Goal: Task Accomplishment & Management: Manage account settings

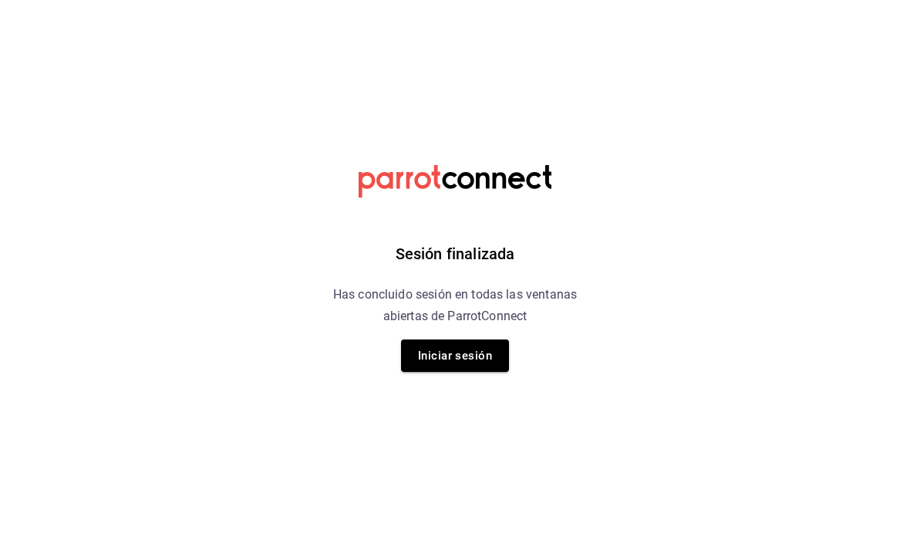
click at [496, 356] on button "Iniciar sesión" at bounding box center [455, 355] width 108 height 32
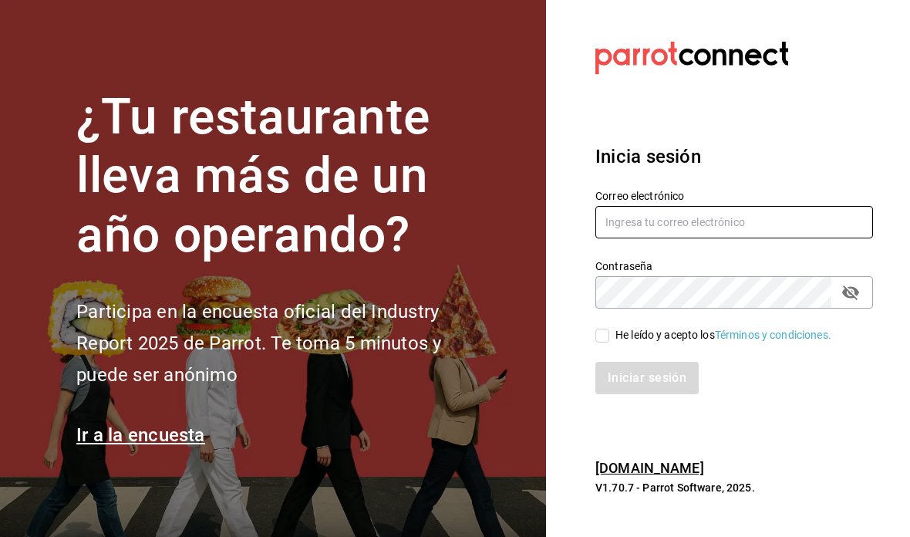
click at [770, 238] on input "text" at bounding box center [735, 222] width 278 height 32
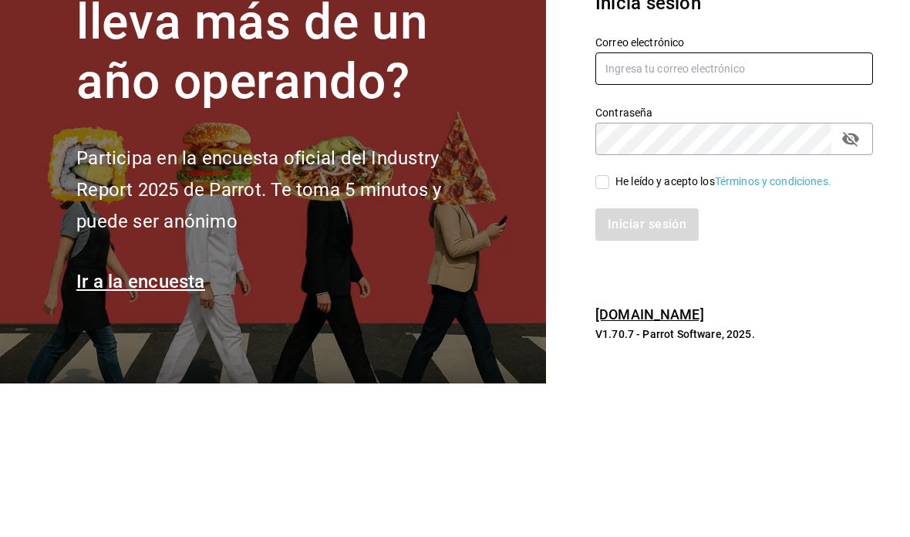
type input "[EMAIL_ADDRESS][DOMAIN_NAME]"
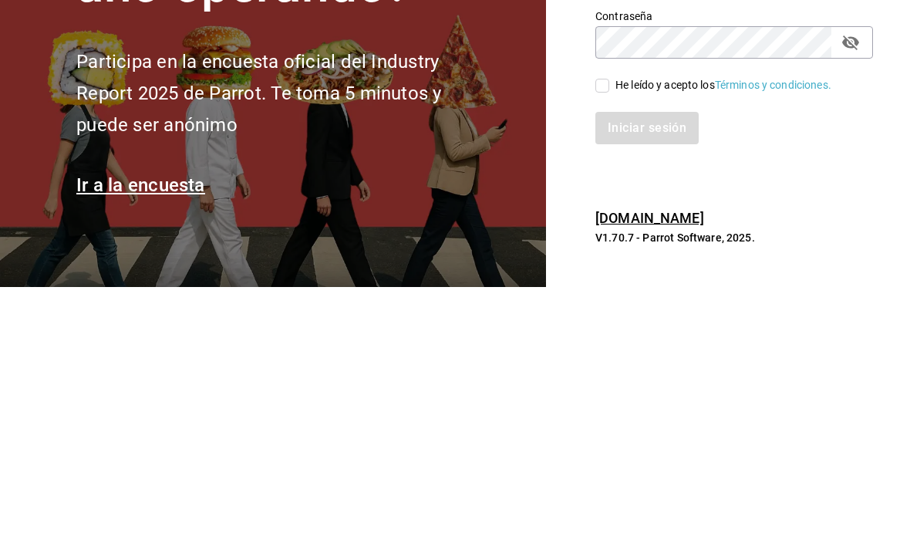
click at [613, 327] on span "He leído y acepto los Términos y condiciones." at bounding box center [721, 335] width 222 height 16
click at [610, 329] on input "He leído y acepto los Términos y condiciones." at bounding box center [603, 336] width 14 height 14
checkbox input "true"
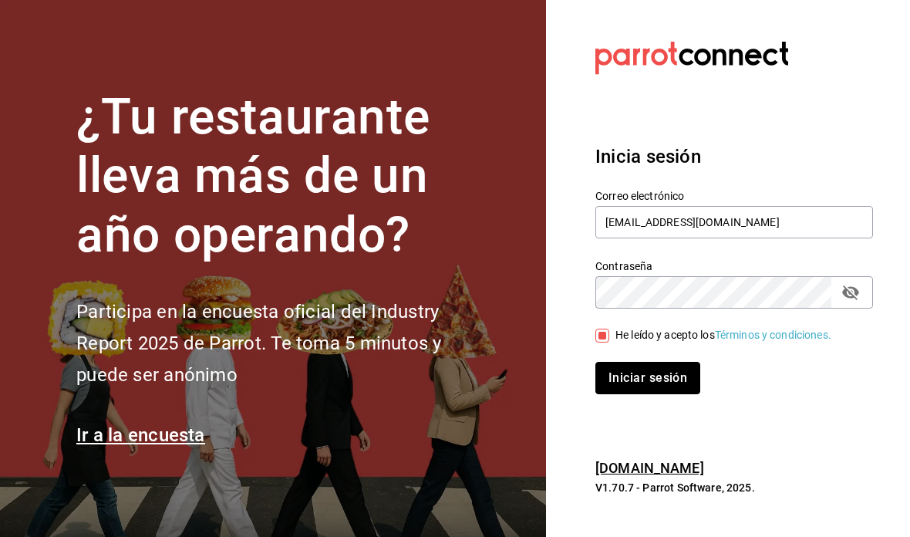
click at [659, 362] on button "Iniciar sesión" at bounding box center [648, 378] width 105 height 32
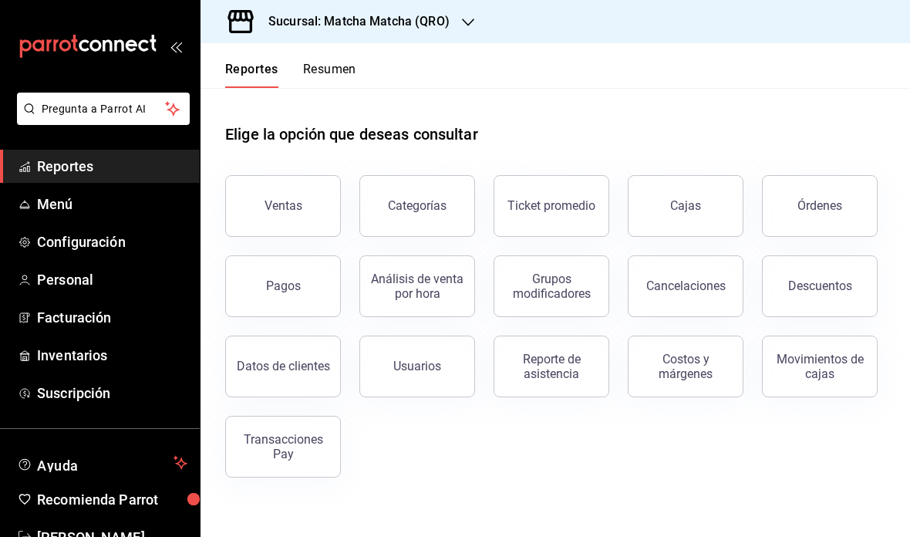
click at [458, 35] on div "Sucursal: Matcha Matcha (QRO)" at bounding box center [347, 21] width 268 height 43
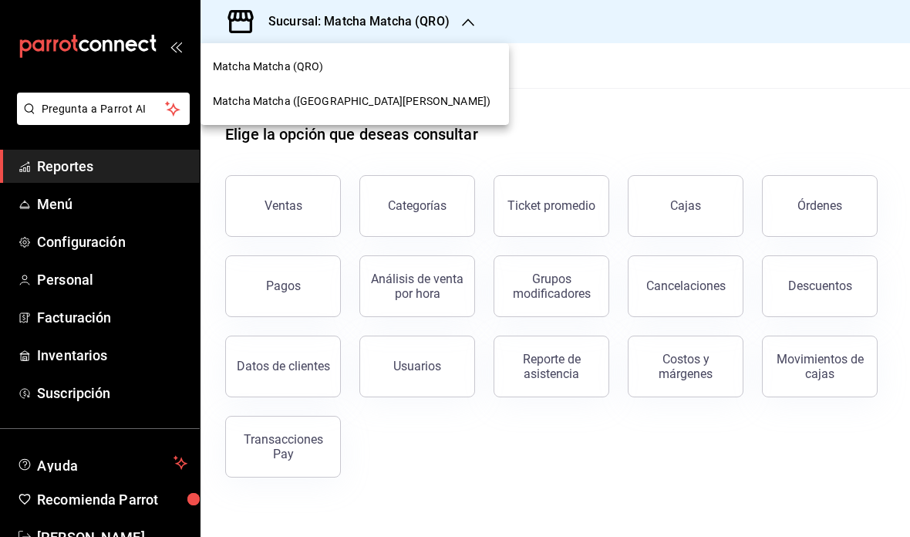
click at [353, 116] on div "Matcha Matcha ([GEOGRAPHIC_DATA][PERSON_NAME])" at bounding box center [355, 101] width 309 height 35
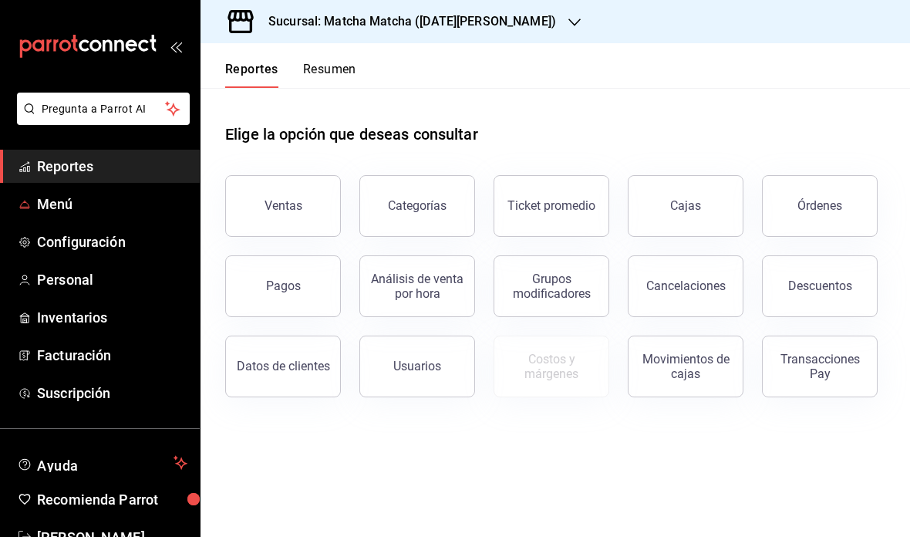
click at [121, 198] on span "Menú" at bounding box center [112, 204] width 150 height 21
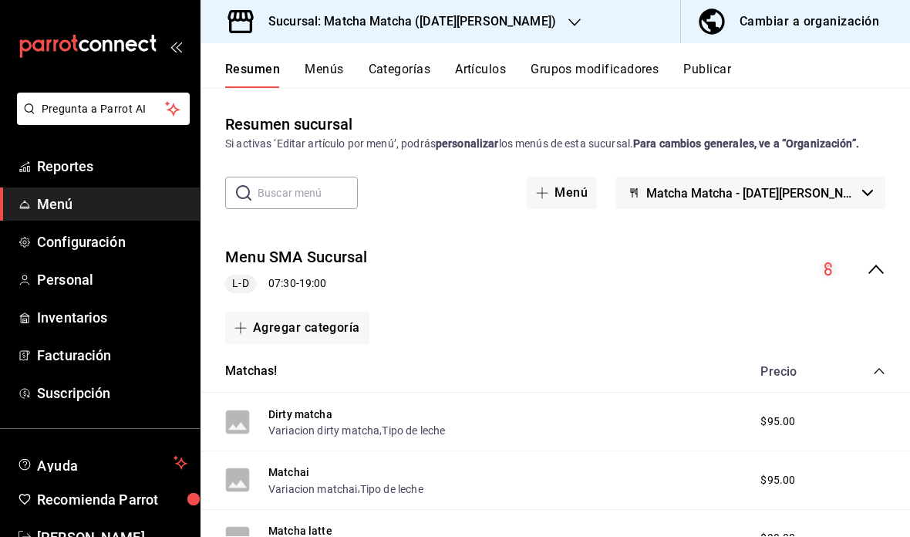
click at [327, 69] on button "Menús" at bounding box center [324, 75] width 39 height 26
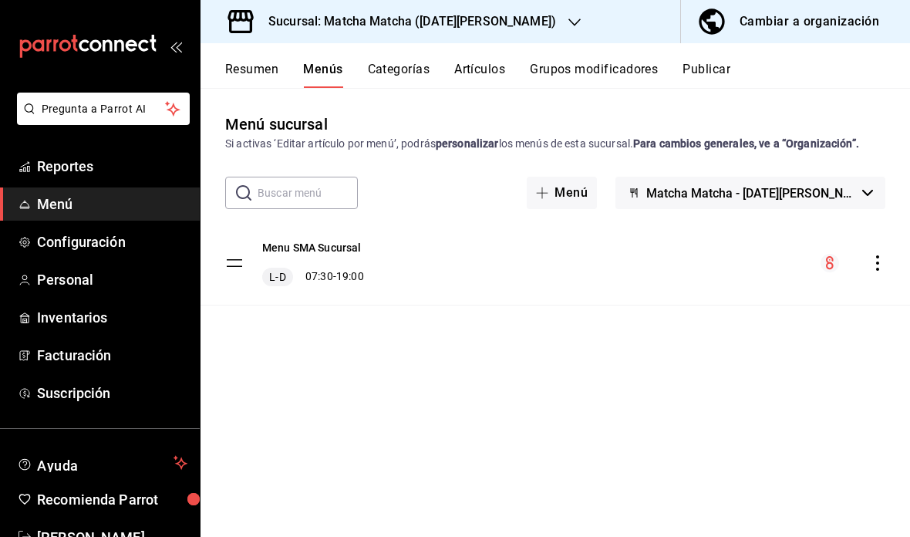
click at [883, 269] on icon "actions" at bounding box center [877, 262] width 15 height 15
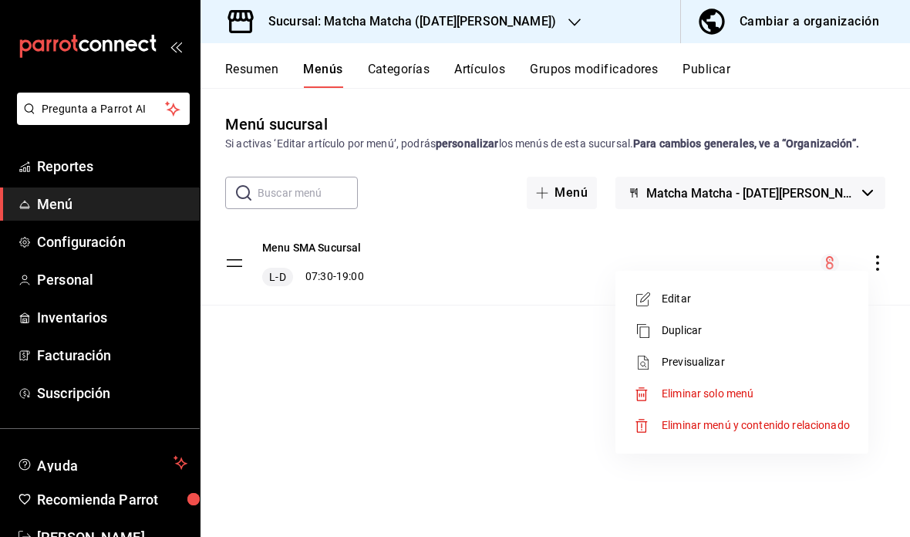
click at [532, 438] on div at bounding box center [455, 268] width 910 height 537
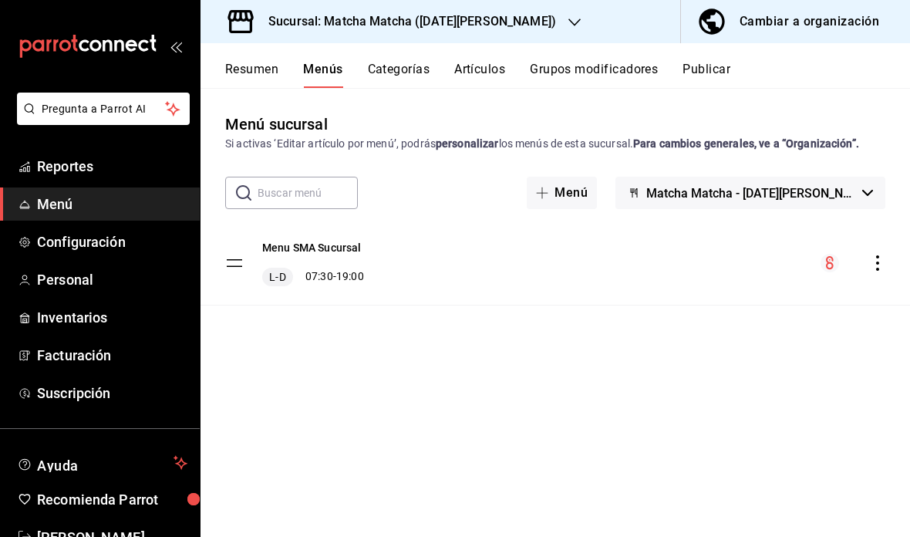
click at [421, 273] on div "Menu SMA Sucursal L-D 07:30 - 19:00" at bounding box center [556, 262] width 710 height 83
click at [344, 255] on button "Menu SMA Sucursal" at bounding box center [312, 247] width 100 height 15
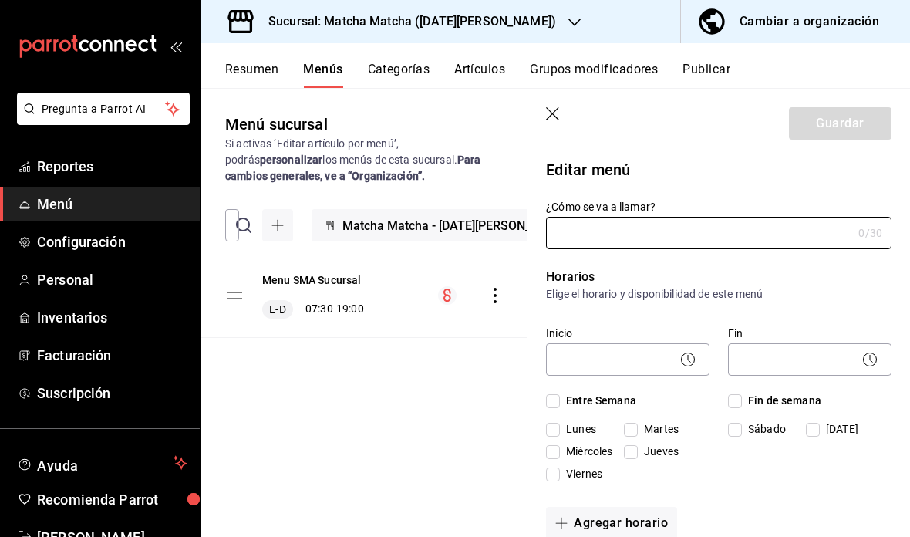
type input "Menu SMA Sucursal"
checkbox input "true"
type input "1754855857892"
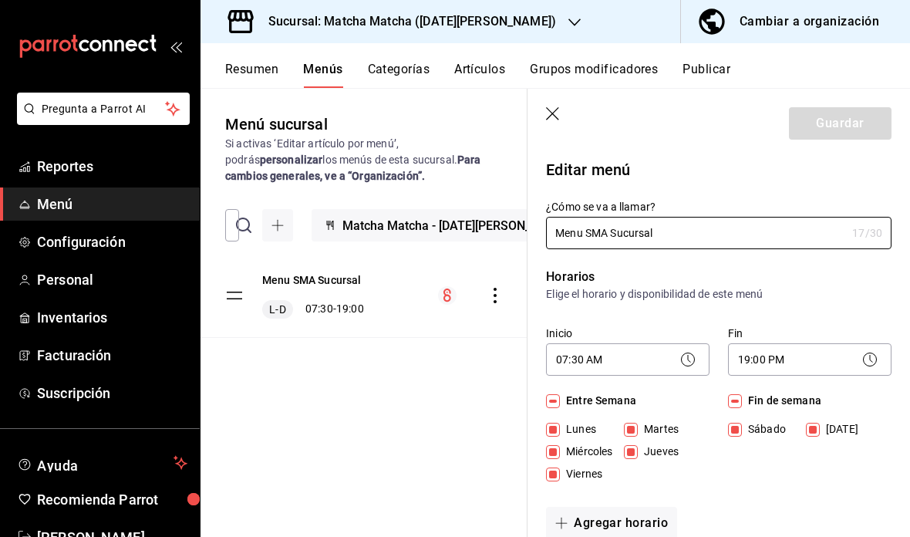
click at [543, 127] on header "Guardar" at bounding box center [719, 120] width 383 height 63
click at [556, 118] on icon "button" at bounding box center [553, 114] width 15 height 15
checkbox input "false"
type input "1758561313634"
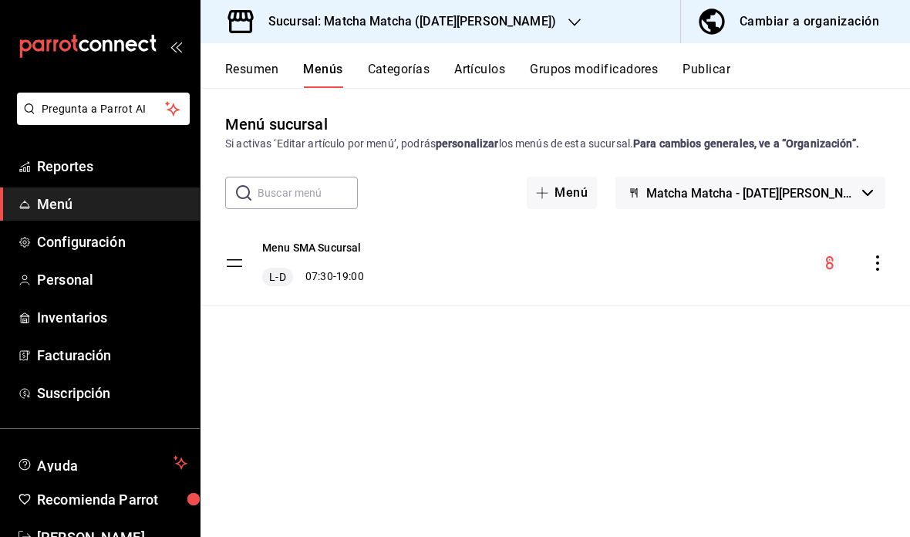
click at [491, 25] on div "Sucursal: Matcha Matcha ([DATE][PERSON_NAME])" at bounding box center [400, 21] width 374 height 43
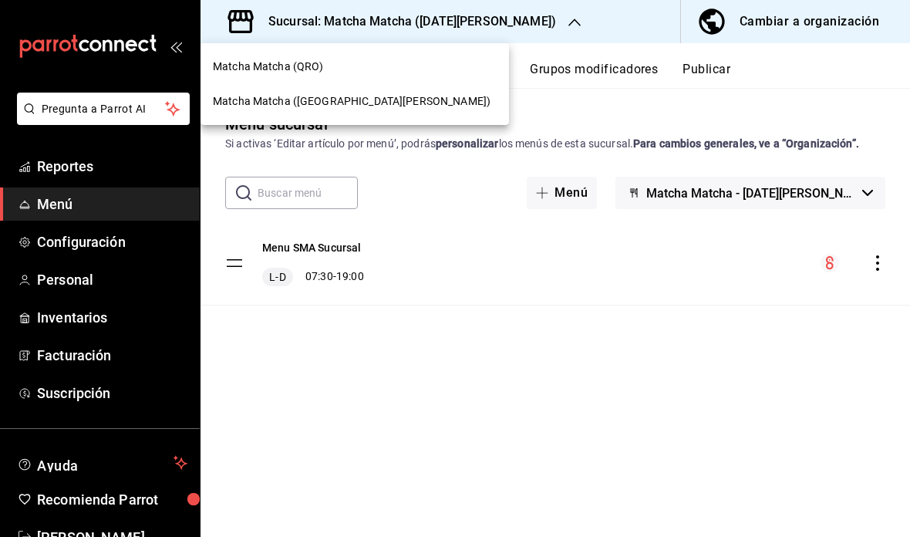
click at [318, 406] on div at bounding box center [455, 268] width 910 height 537
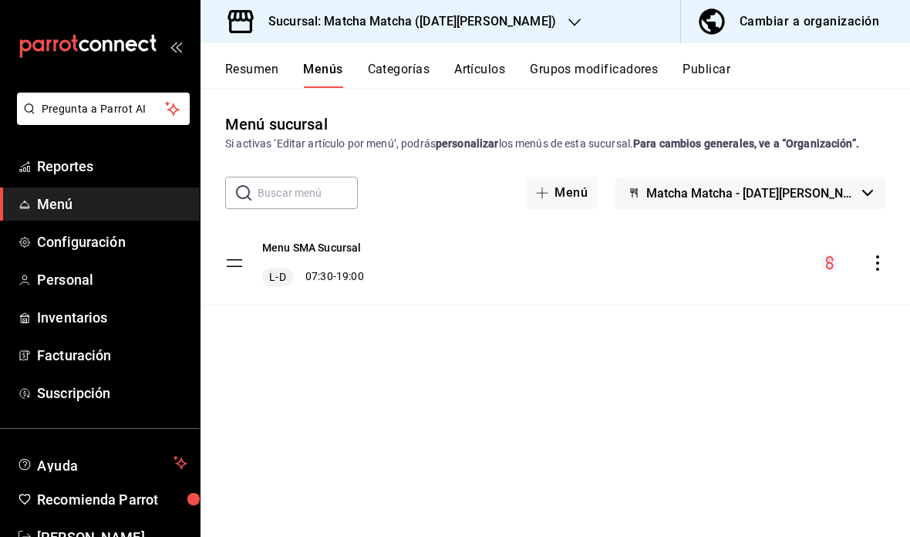
click at [828, 26] on div "Cambiar a organización" at bounding box center [810, 22] width 140 height 22
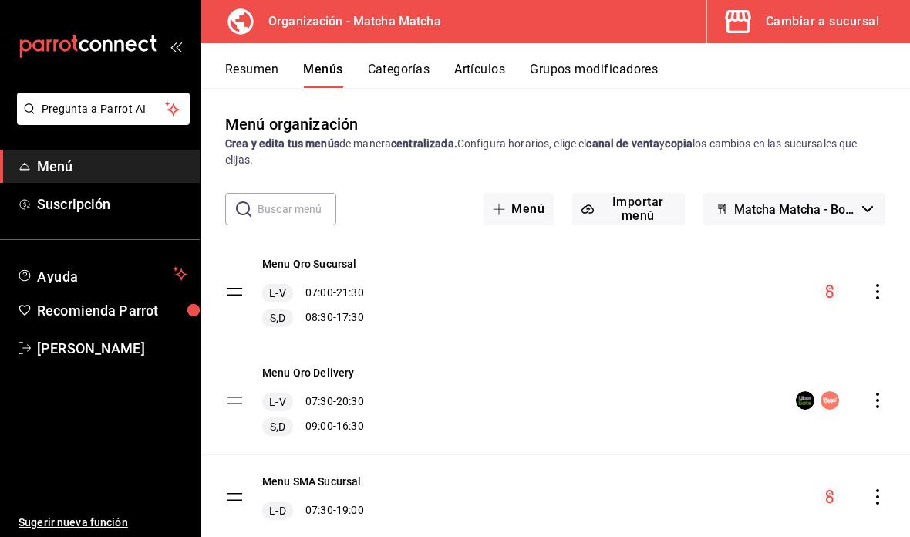
scroll to position [62, 0]
click at [883, 489] on icon "actions" at bounding box center [877, 496] width 15 height 15
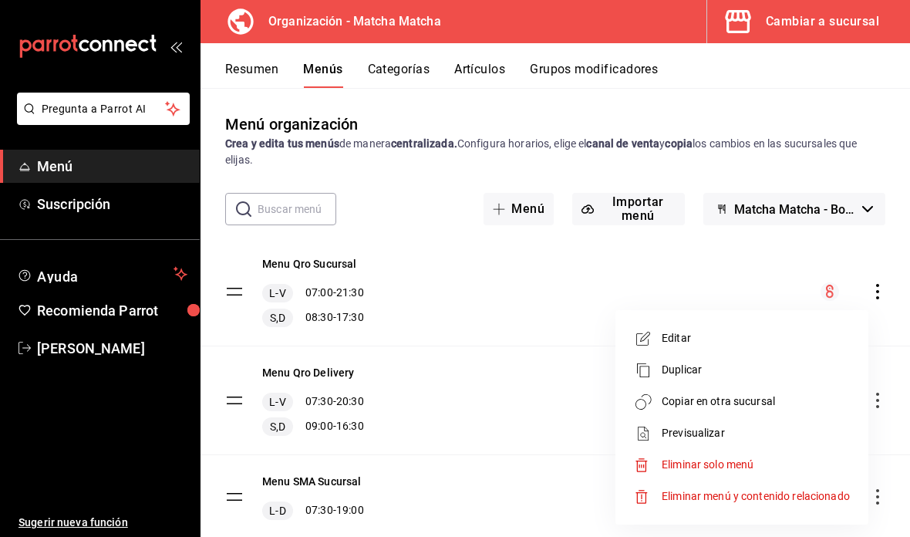
click at [723, 184] on div at bounding box center [455, 268] width 910 height 537
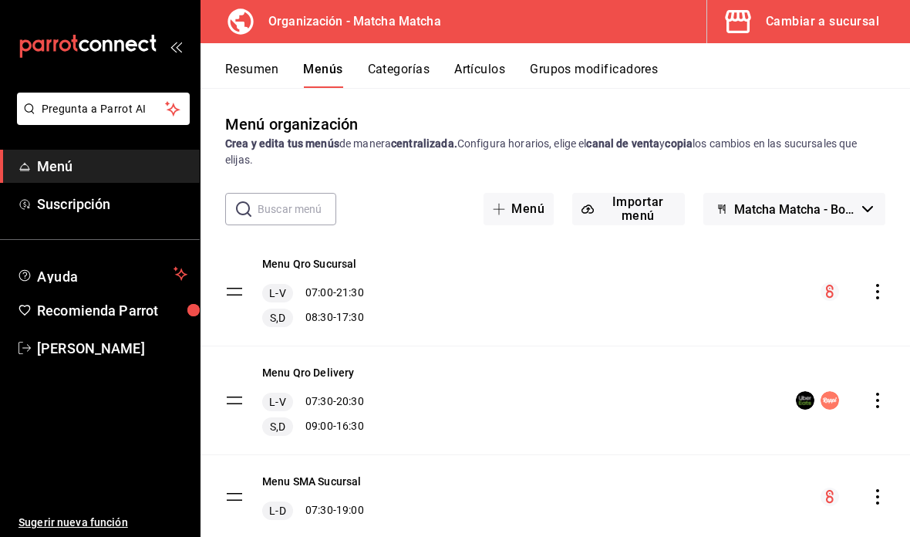
click at [849, 202] on span "Matcha Matcha - Borrador" at bounding box center [796, 209] width 122 height 15
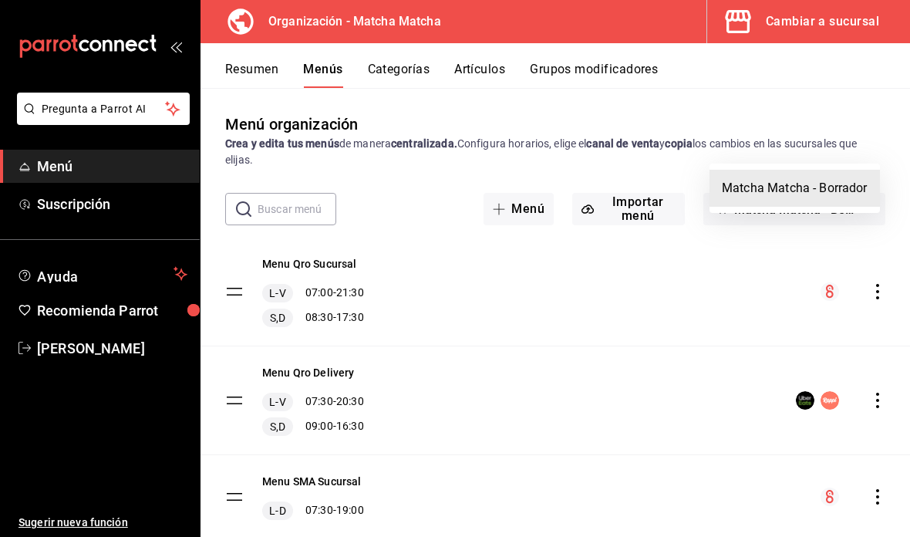
click at [890, 96] on div at bounding box center [455, 268] width 910 height 537
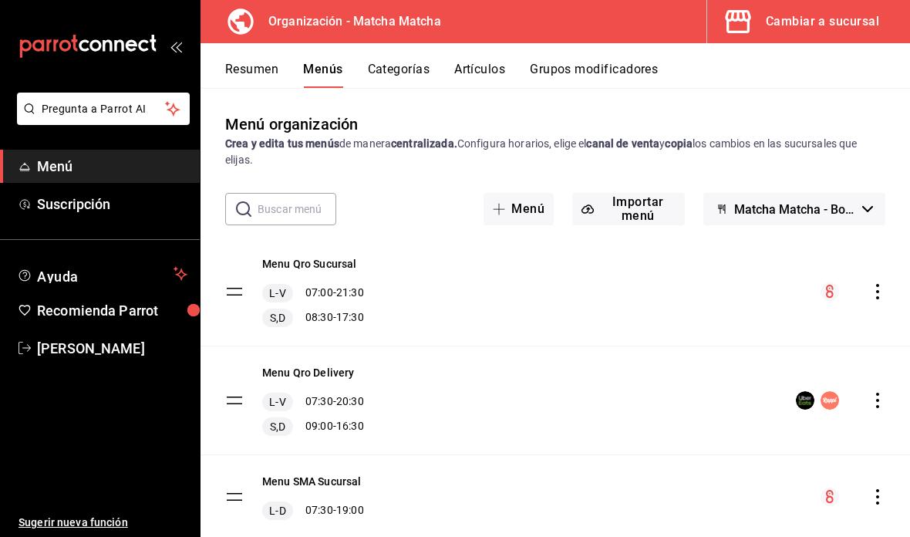
click at [820, 27] on div "Cambiar a sucursal" at bounding box center [822, 22] width 113 height 22
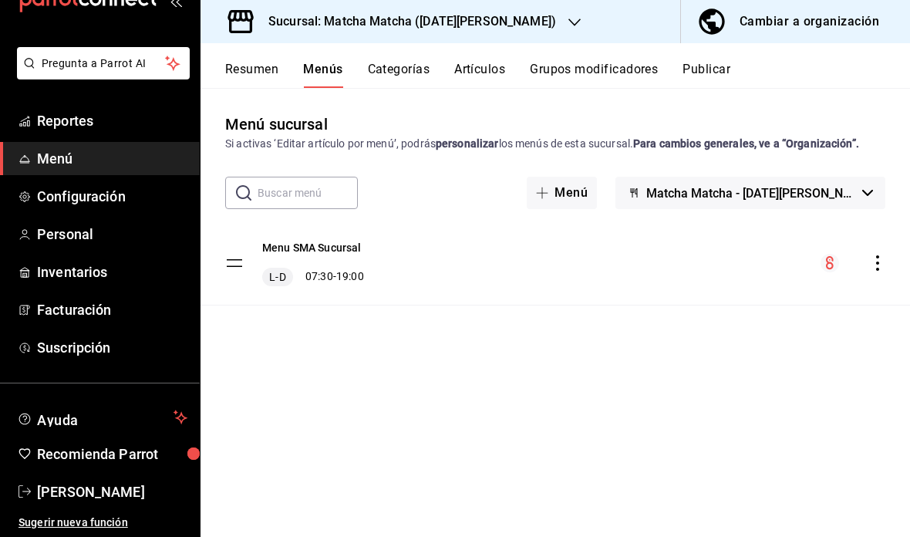
scroll to position [46, 0]
click at [123, 242] on span "Personal" at bounding box center [112, 234] width 150 height 21
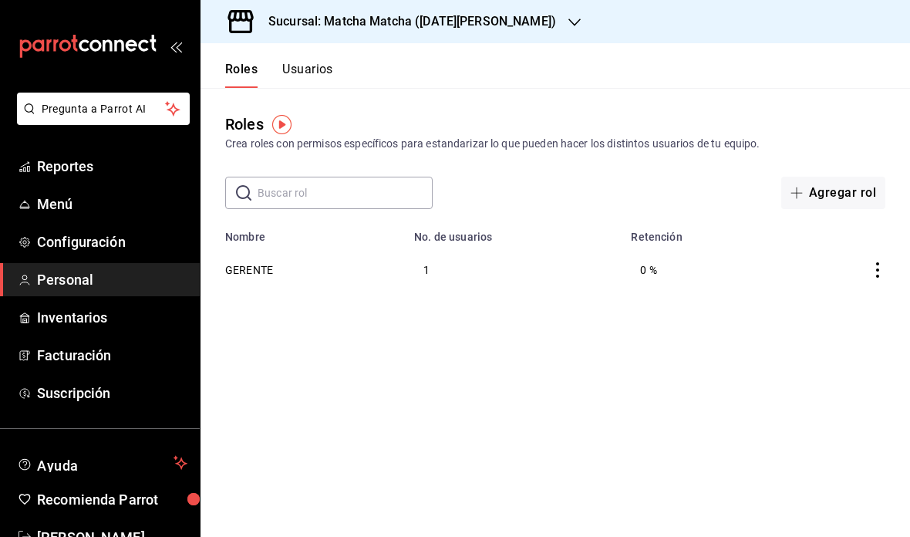
click at [299, 69] on button "Usuarios" at bounding box center [307, 75] width 51 height 26
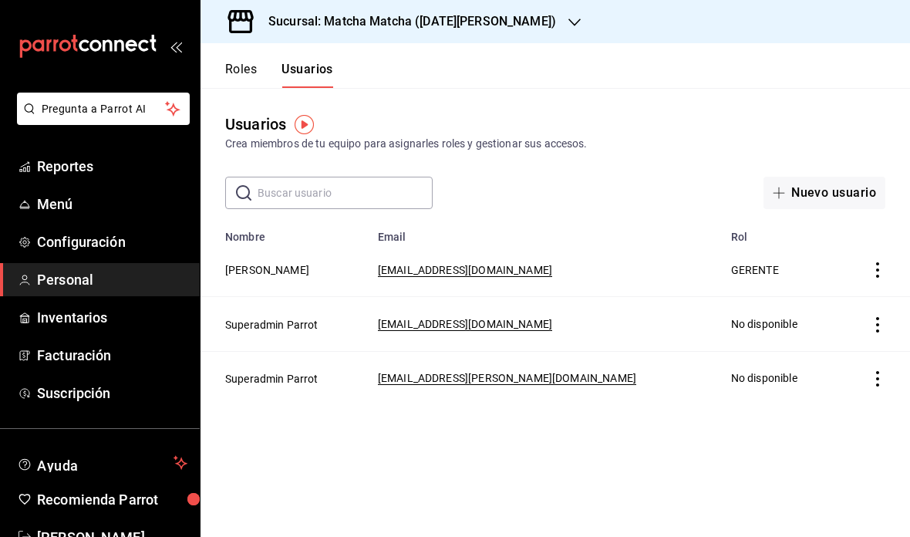
click at [883, 272] on icon "actions" at bounding box center [877, 269] width 15 height 15
click at [826, 453] on div at bounding box center [455, 268] width 910 height 537
click at [257, 65] on button "Roles" at bounding box center [241, 75] width 32 height 26
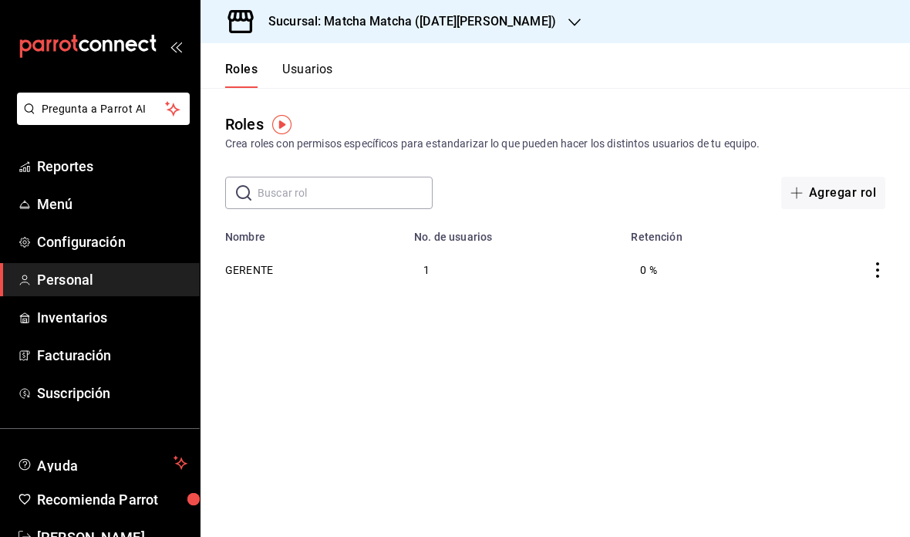
click at [833, 191] on button "Agregar rol" at bounding box center [834, 193] width 104 height 32
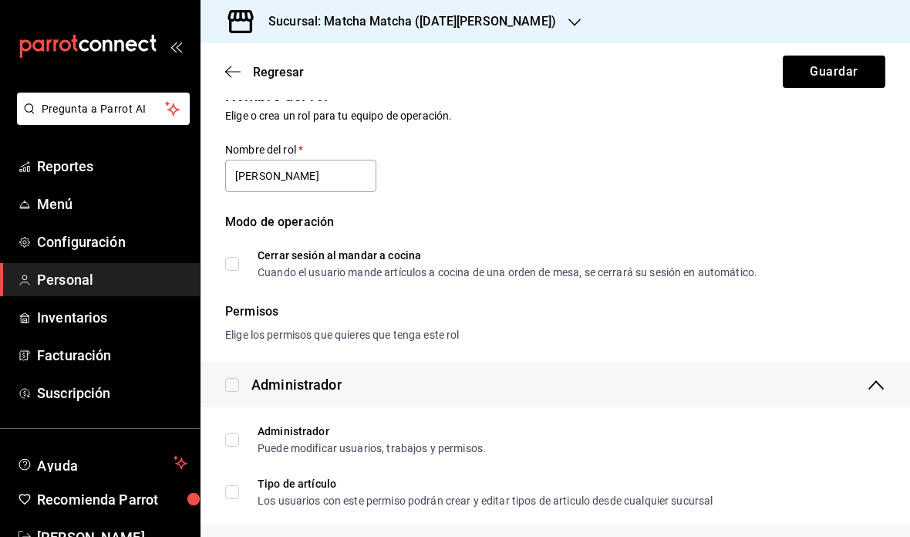
scroll to position [31, 0]
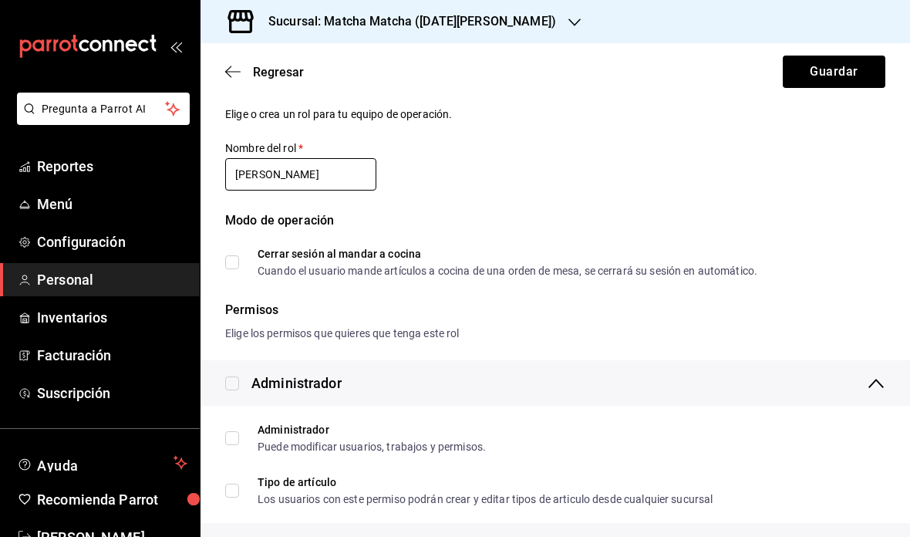
type input "[PERSON_NAME]"
click at [238, 377] on input "checkbox" at bounding box center [232, 384] width 14 height 14
checkbox input "true"
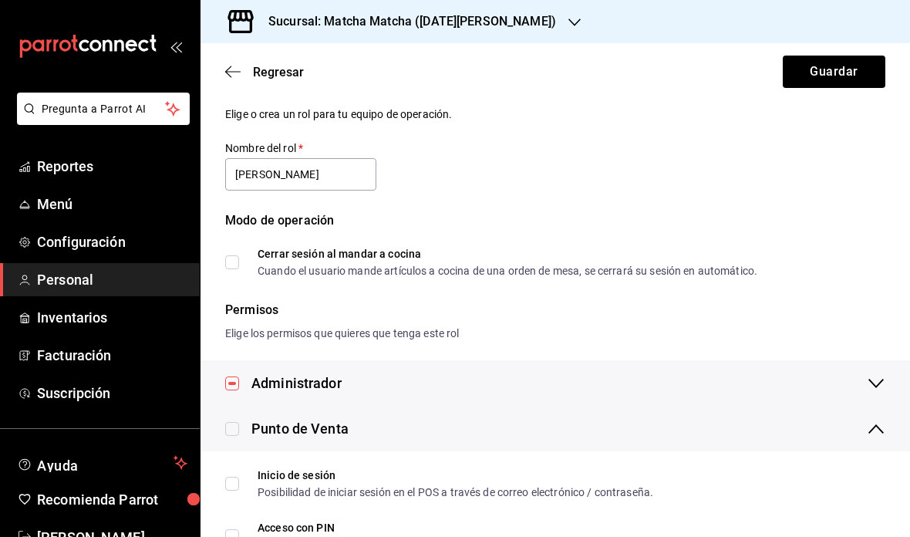
click at [235, 422] on input "checkbox" at bounding box center [232, 429] width 14 height 14
checkbox input "true"
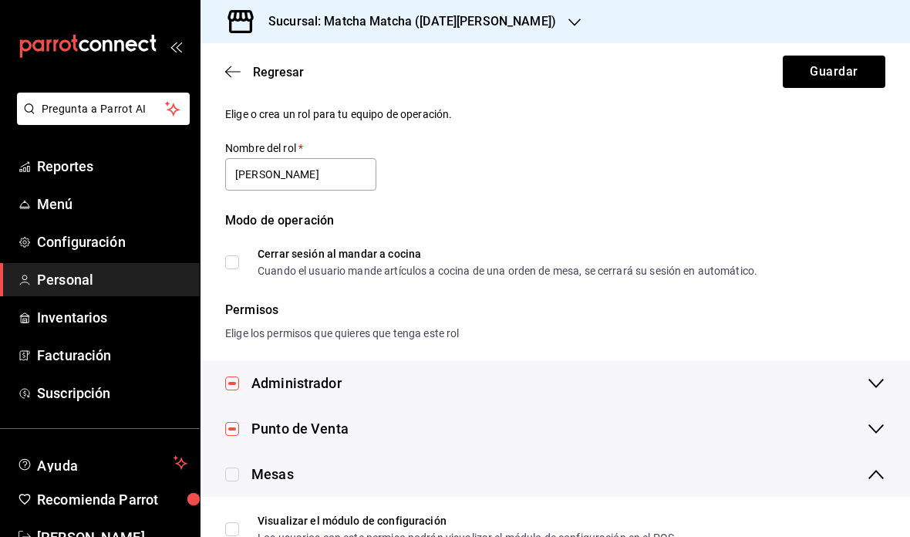
checkbox input "true"
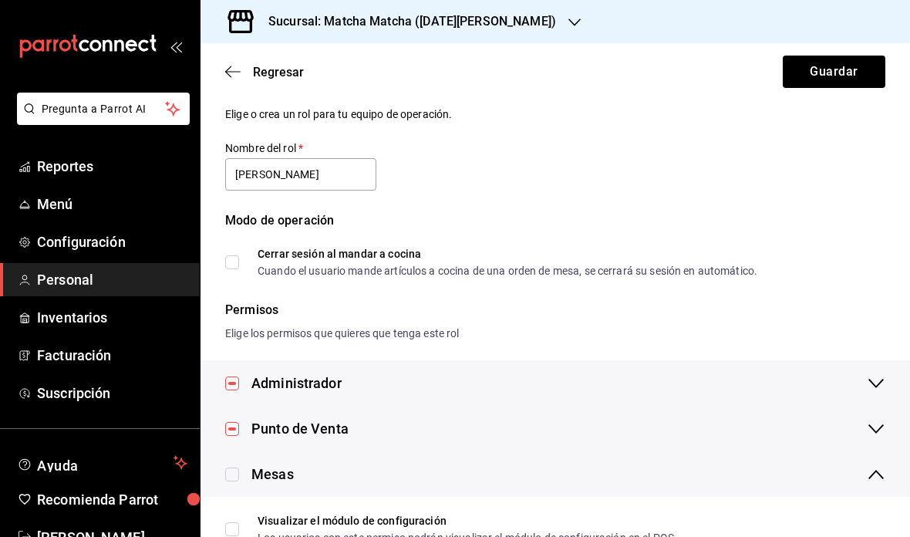
checkbox input "true"
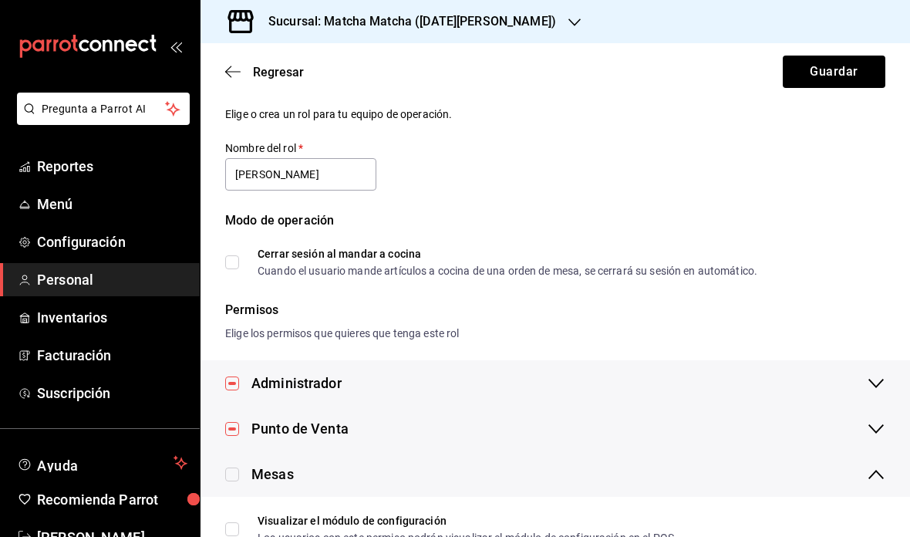
checkbox input "true"
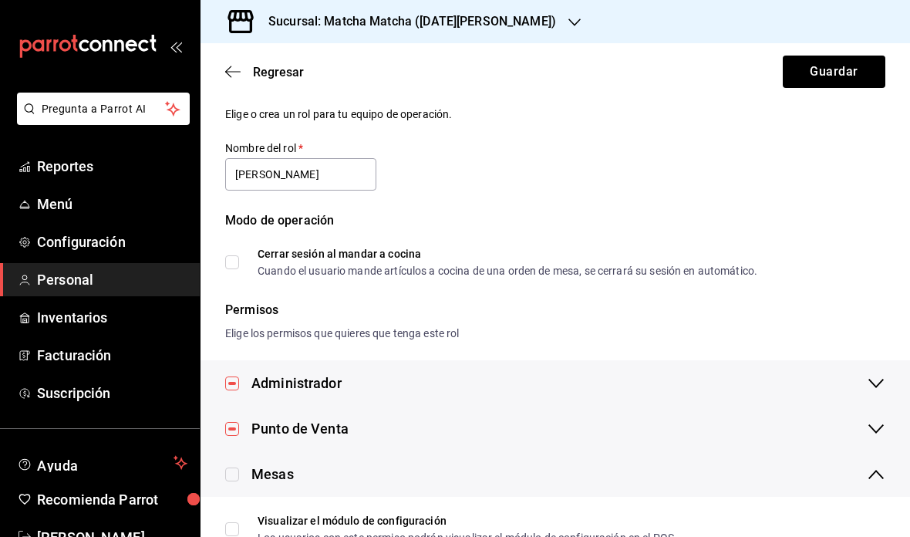
checkbox input "true"
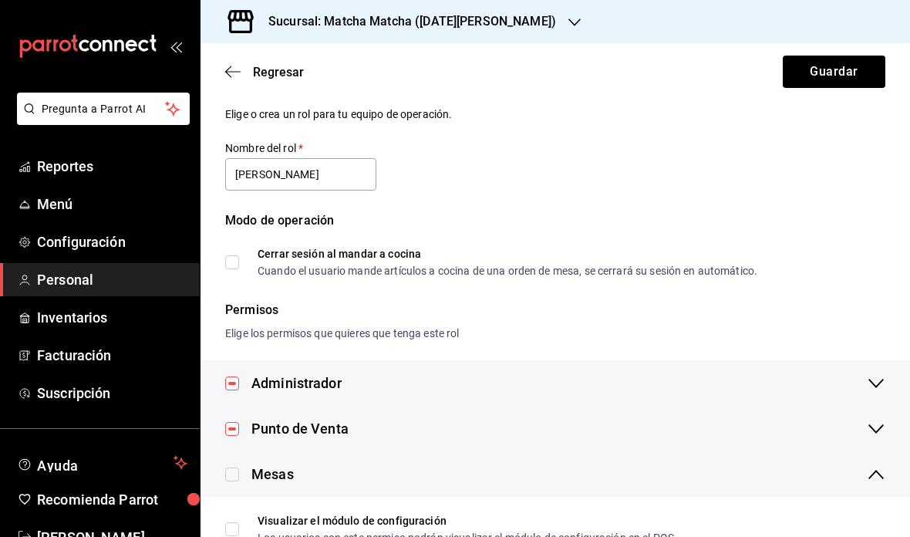
checkbox input "true"
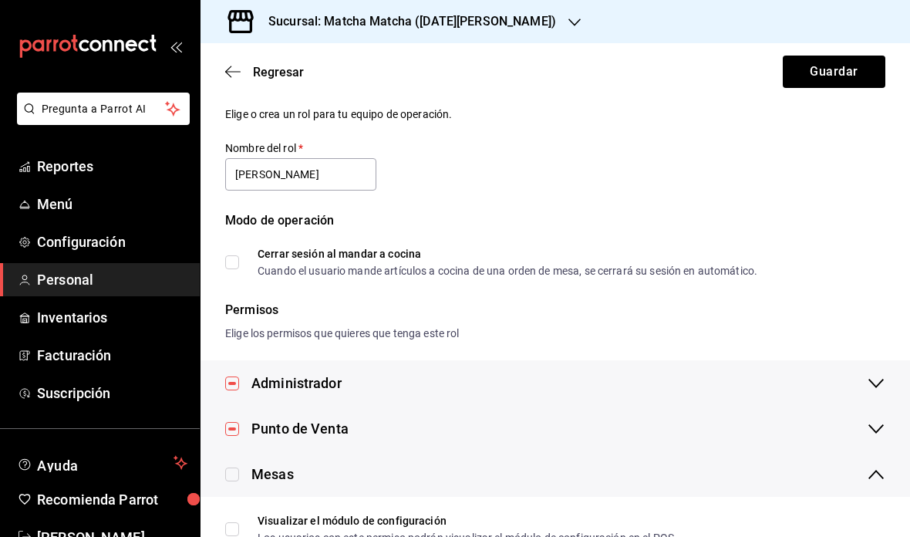
click at [238, 468] on input "checkbox" at bounding box center [232, 475] width 14 height 14
checkbox input "true"
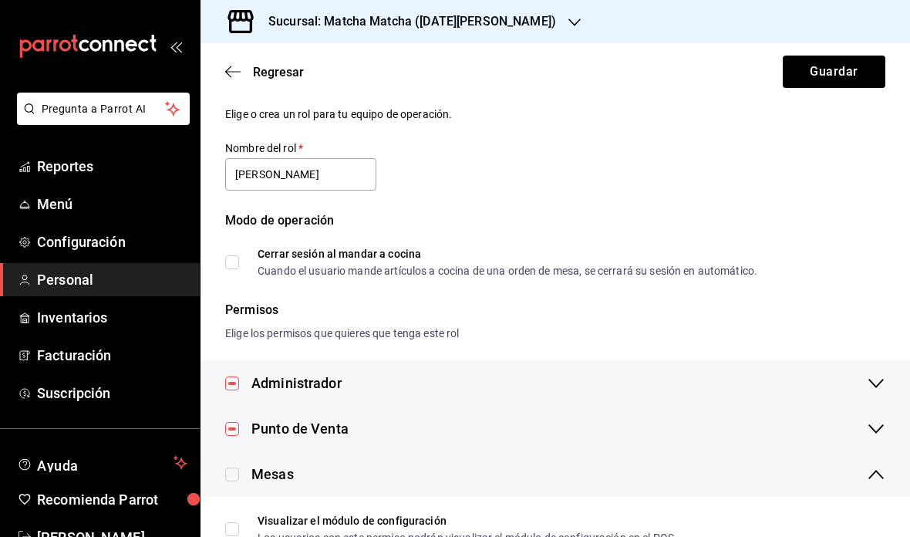
checkbox input "true"
click at [235, 513] on input "checkbox" at bounding box center [232, 520] width 14 height 14
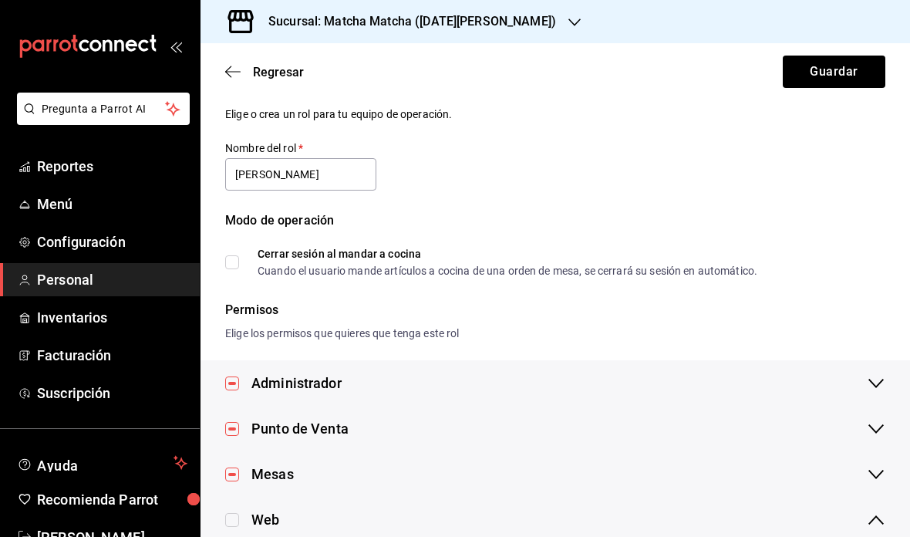
checkbox input "true"
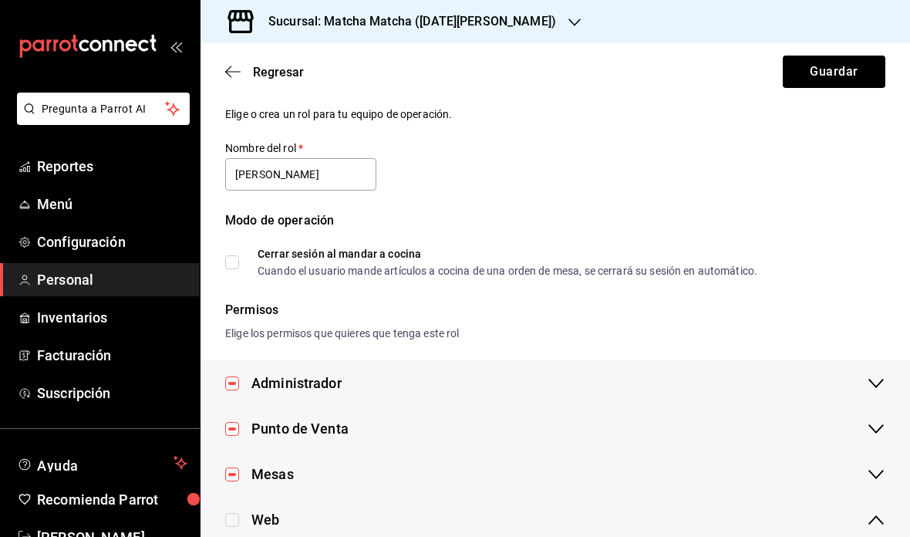
checkbox input "true"
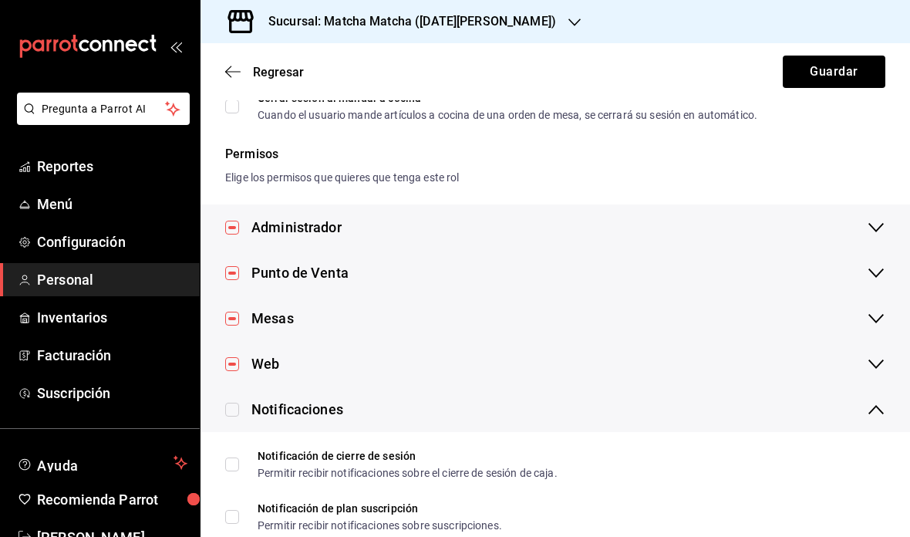
scroll to position [195, 0]
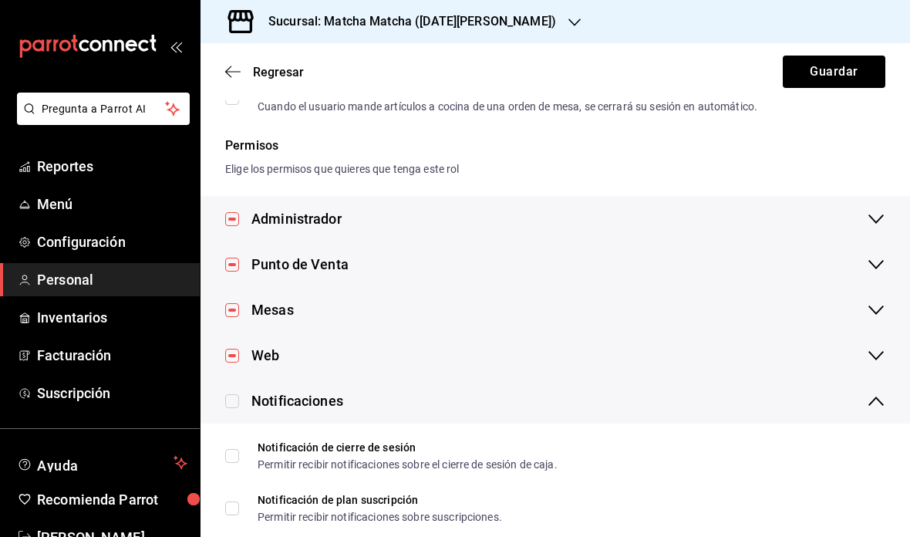
click at [238, 394] on input "checkbox" at bounding box center [232, 401] width 14 height 14
checkbox input "true"
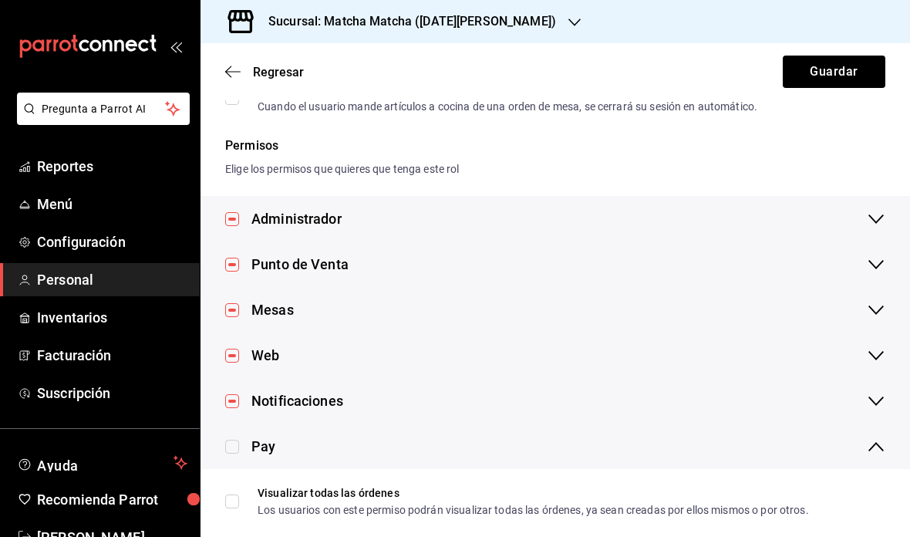
click at [238, 440] on input "checkbox" at bounding box center [232, 447] width 14 height 14
checkbox input "true"
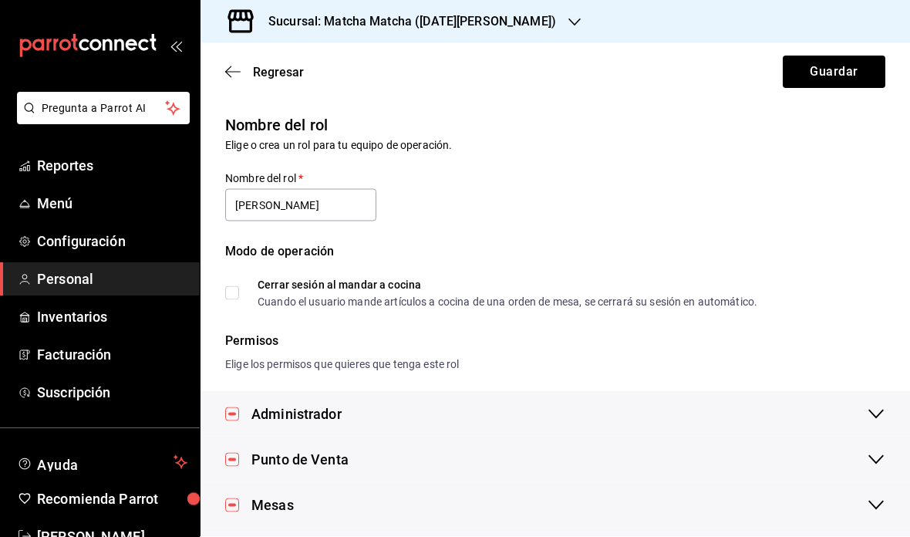
scroll to position [0, 0]
click at [837, 70] on button "Guardar" at bounding box center [834, 72] width 103 height 32
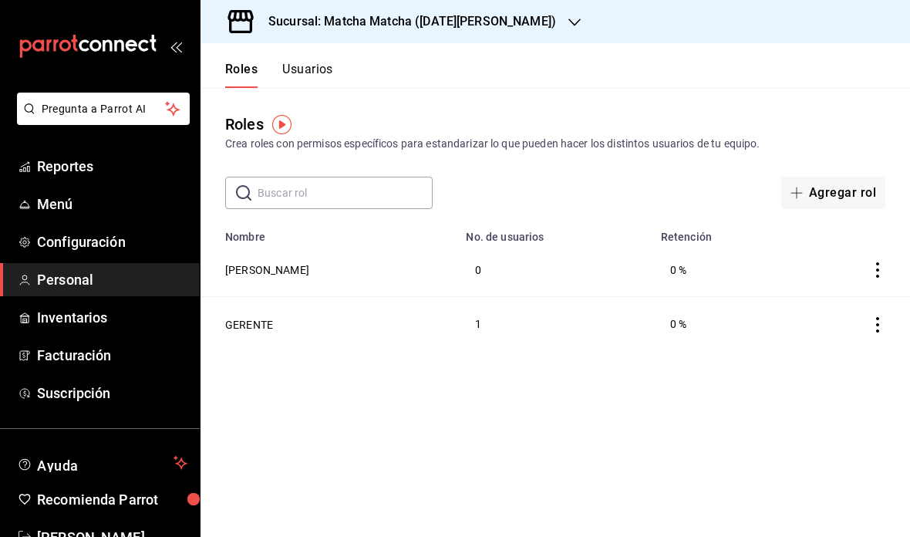
click at [883, 324] on icon "actions" at bounding box center [877, 324] width 15 height 15
click at [731, 428] on div at bounding box center [455, 268] width 910 height 537
click at [261, 331] on button "GERENTE" at bounding box center [249, 324] width 48 height 15
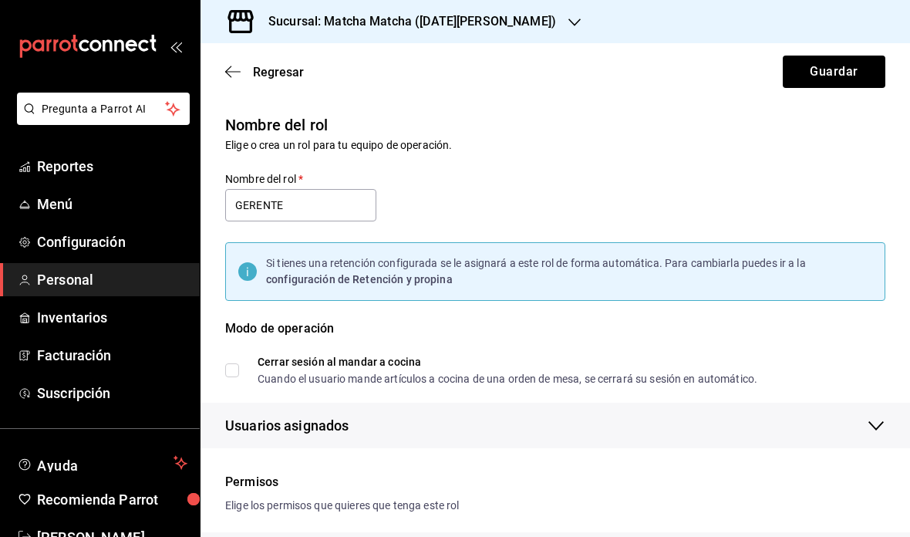
click at [236, 78] on icon "button" at bounding box center [232, 72] width 15 height 14
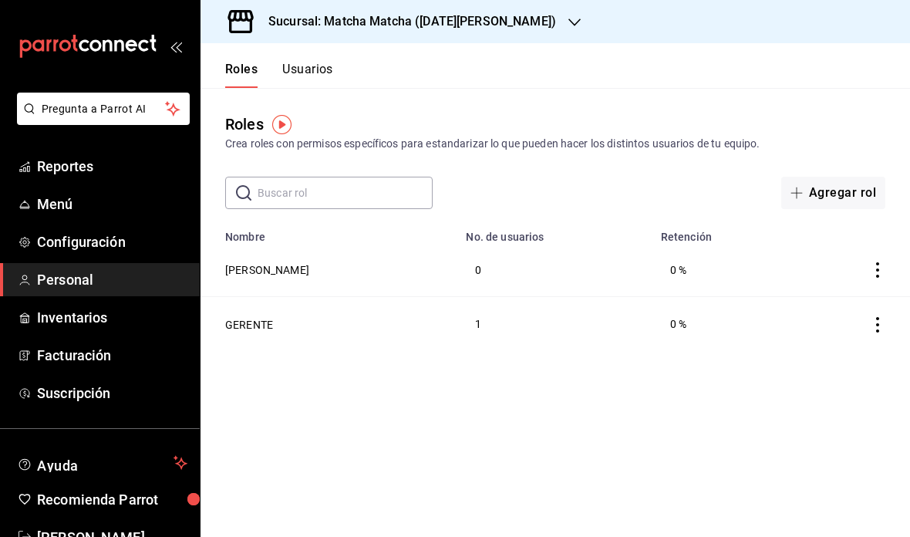
click at [98, 207] on span "Menú" at bounding box center [112, 204] width 150 height 21
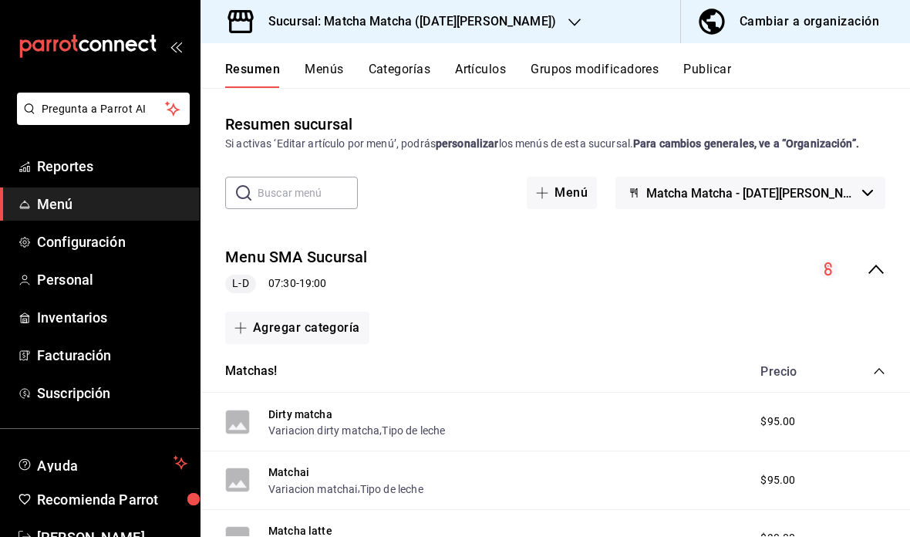
click at [309, 62] on button "Menús" at bounding box center [324, 75] width 39 height 26
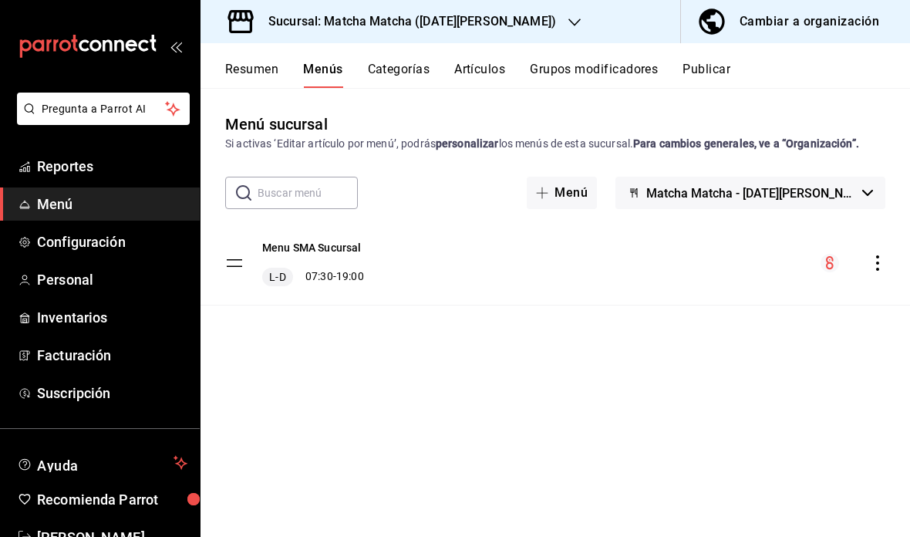
click at [880, 269] on icon "actions" at bounding box center [877, 262] width 15 height 15
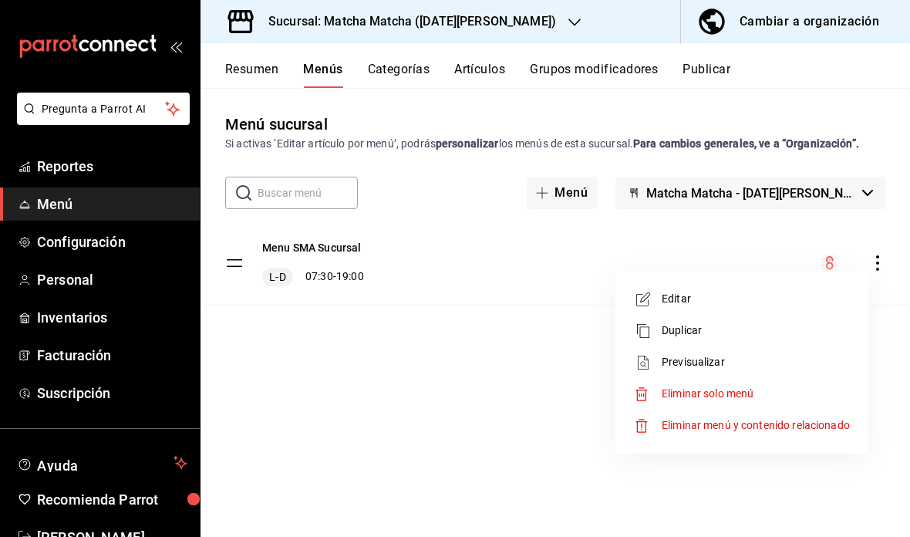
click at [739, 372] on li "Previsualizar" at bounding box center [742, 362] width 241 height 32
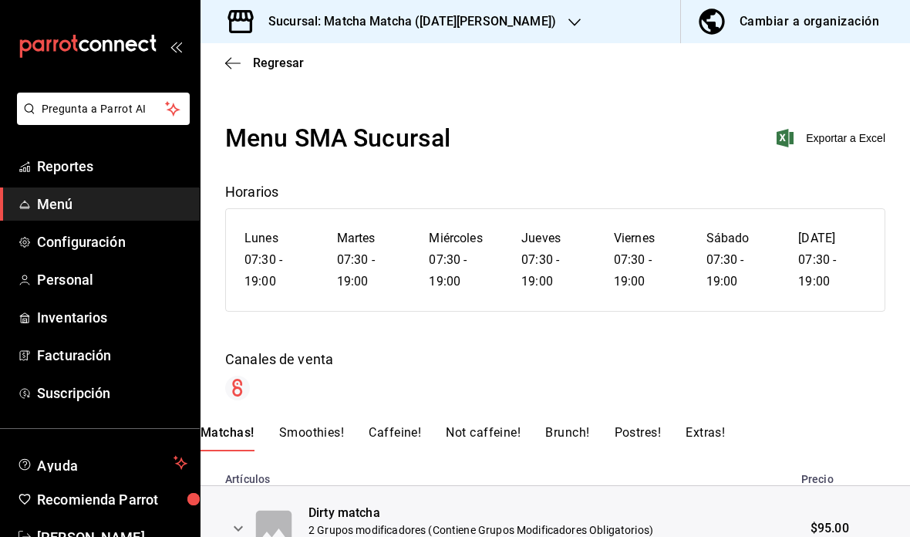
click at [856, 144] on span "Exportar a Excel" at bounding box center [833, 138] width 106 height 19
